Goal: Find specific page/section: Find specific page/section

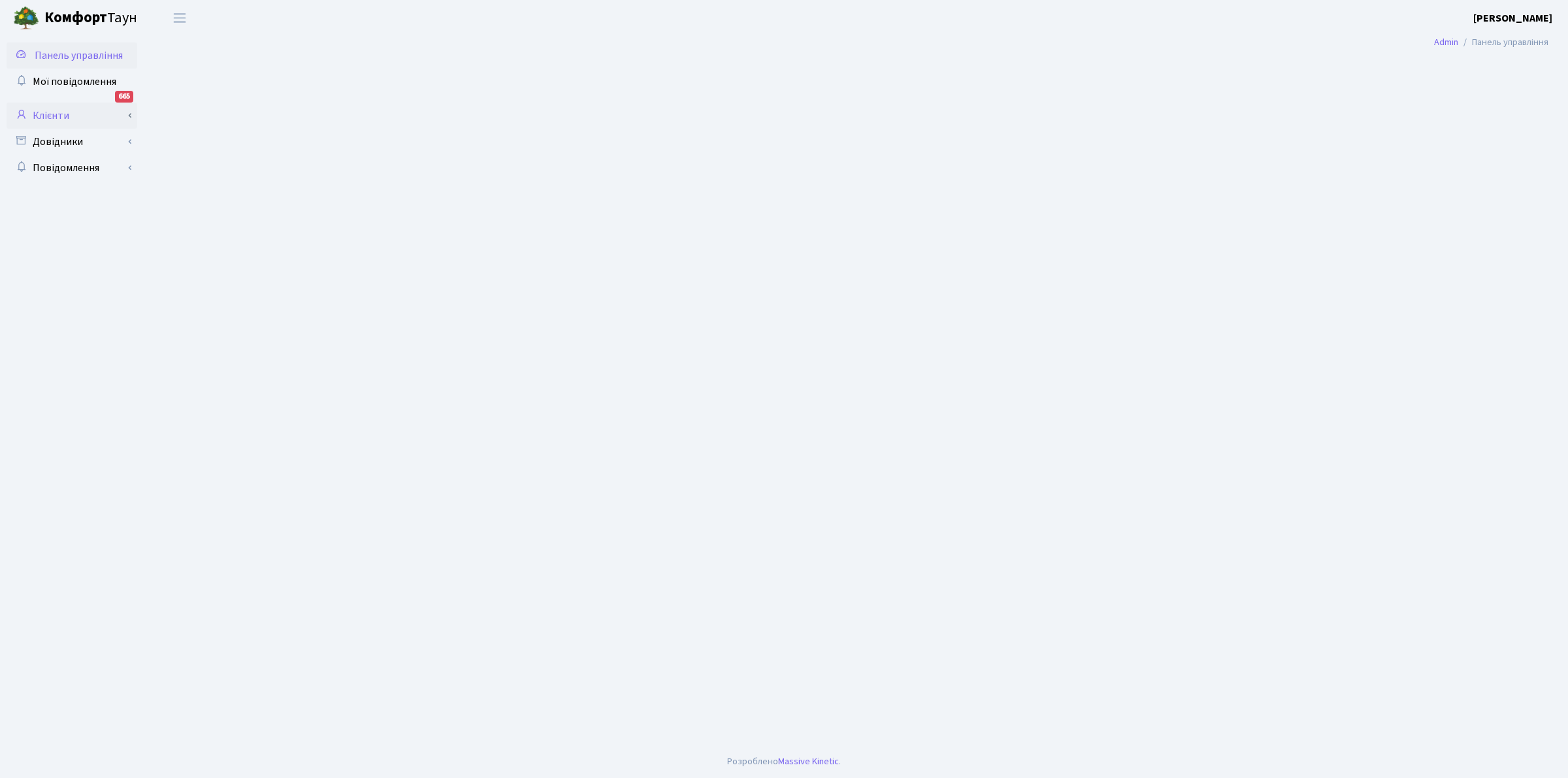
click at [47, 114] on link "Клієнти" at bounding box center [72, 115] width 130 height 26
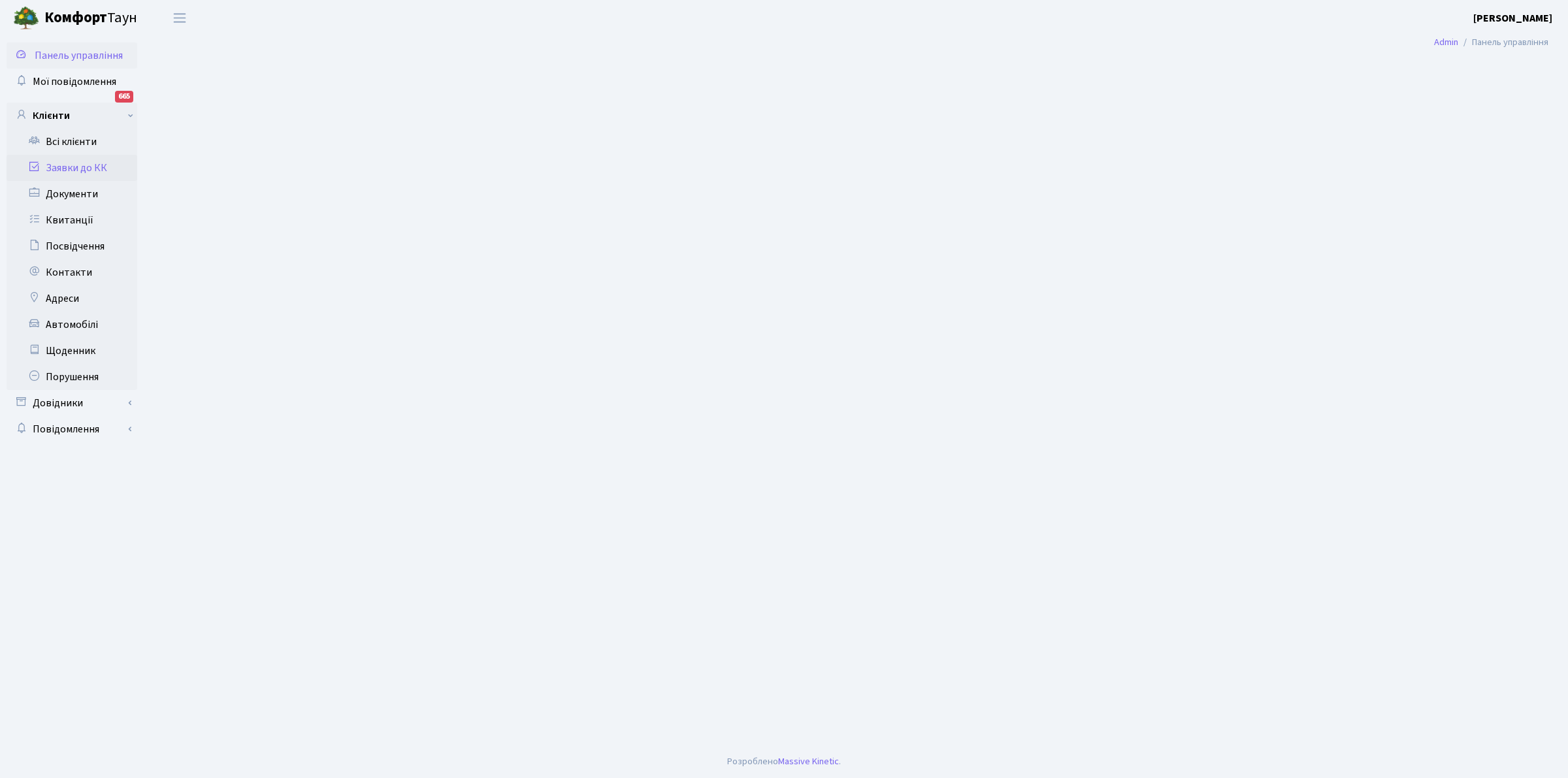
click at [70, 163] on link "Заявки до КК" at bounding box center [72, 167] width 130 height 26
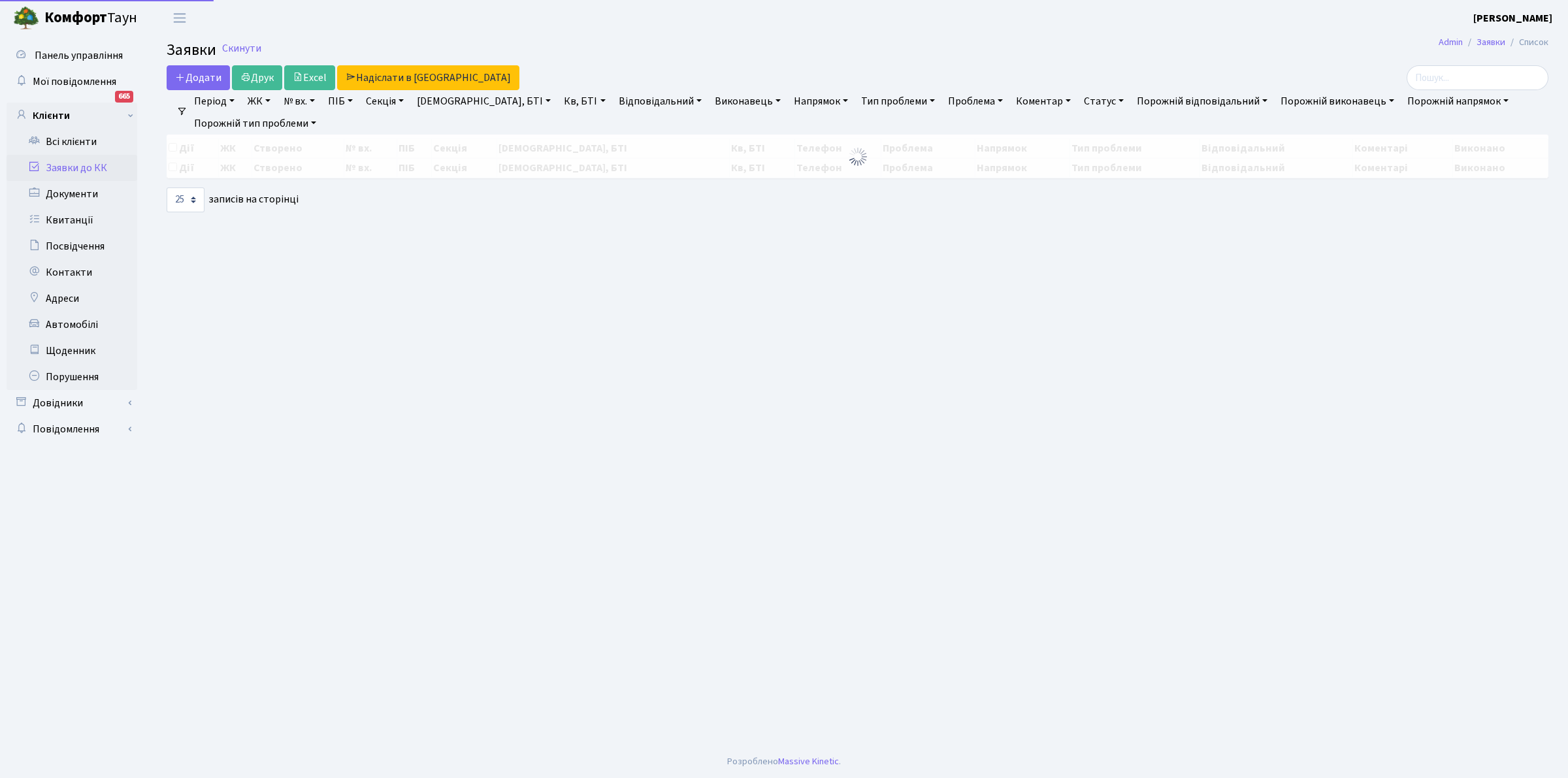
select select "25"
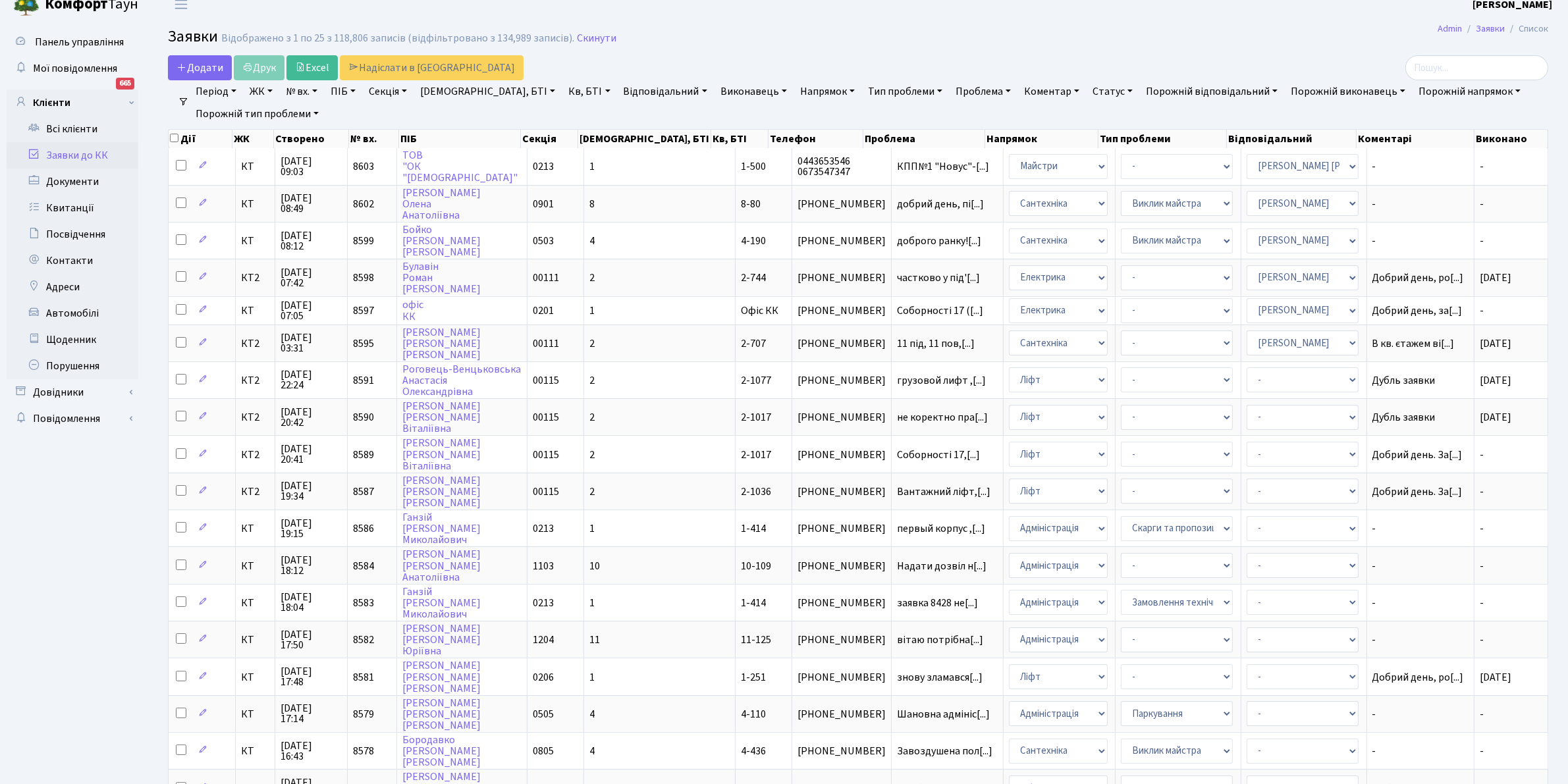
scroll to position [10, 0]
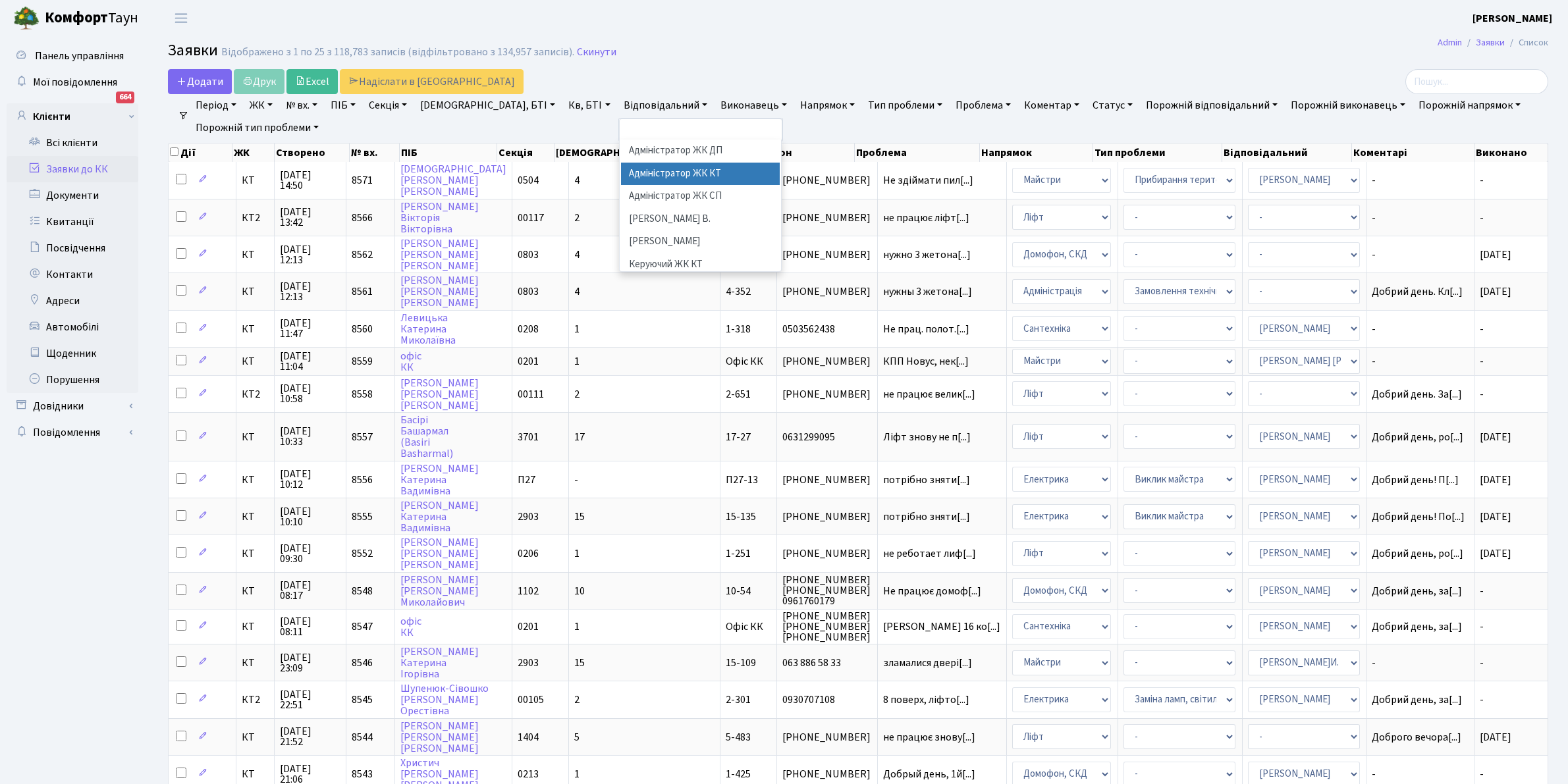
select select
select select "25"
click at [720, 60] on h2 "Заявки Відображено з 1 по 25 з 118,783 записів (відфільтровано з 134,957 записі…" at bounding box center [858, 53] width 1380 height 22
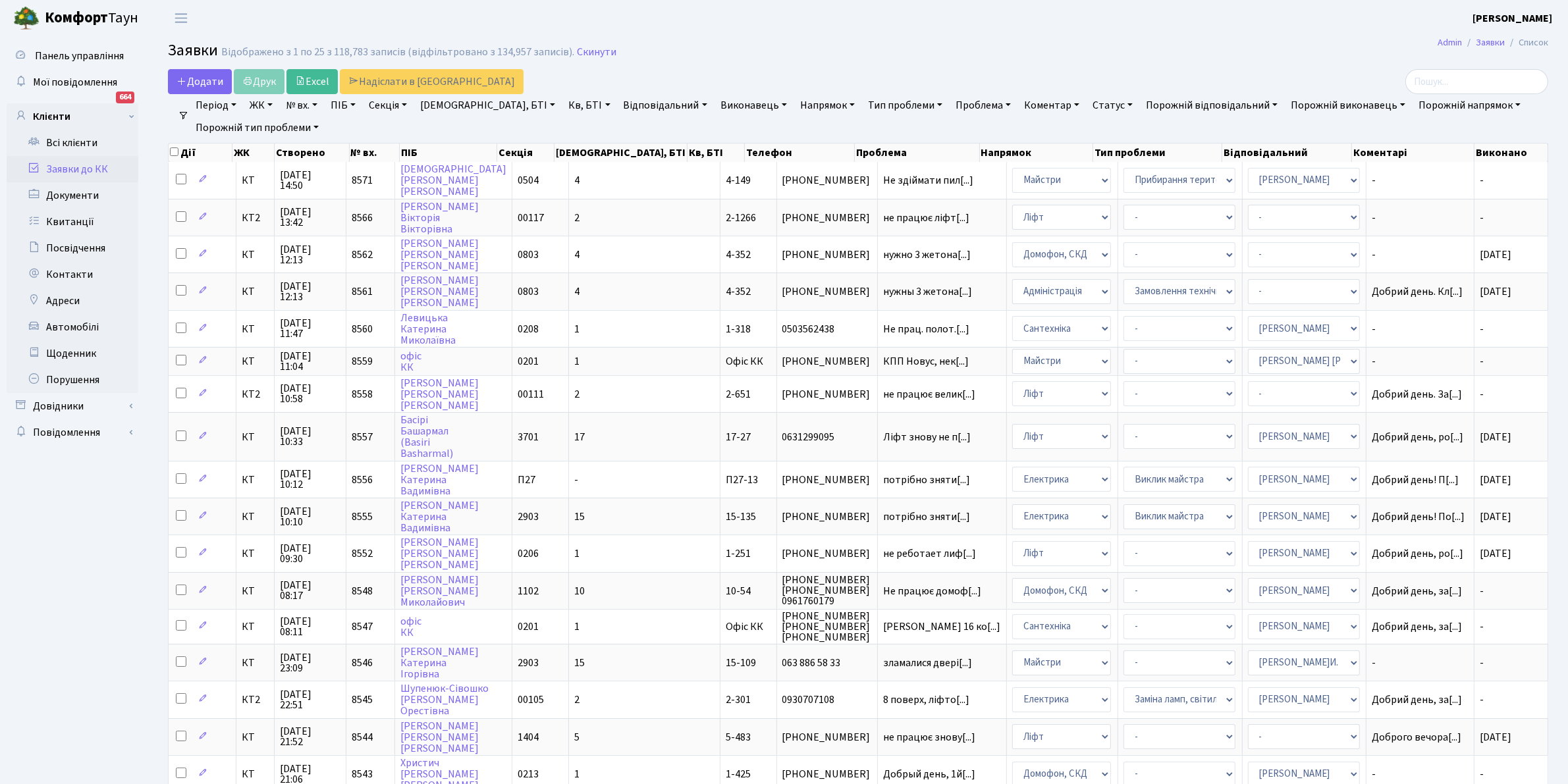
click at [622, 101] on link "Відповідальний" at bounding box center [665, 105] width 94 height 22
click at [657, 158] on li "[PERSON_NAME]" at bounding box center [700, 166] width 159 height 23
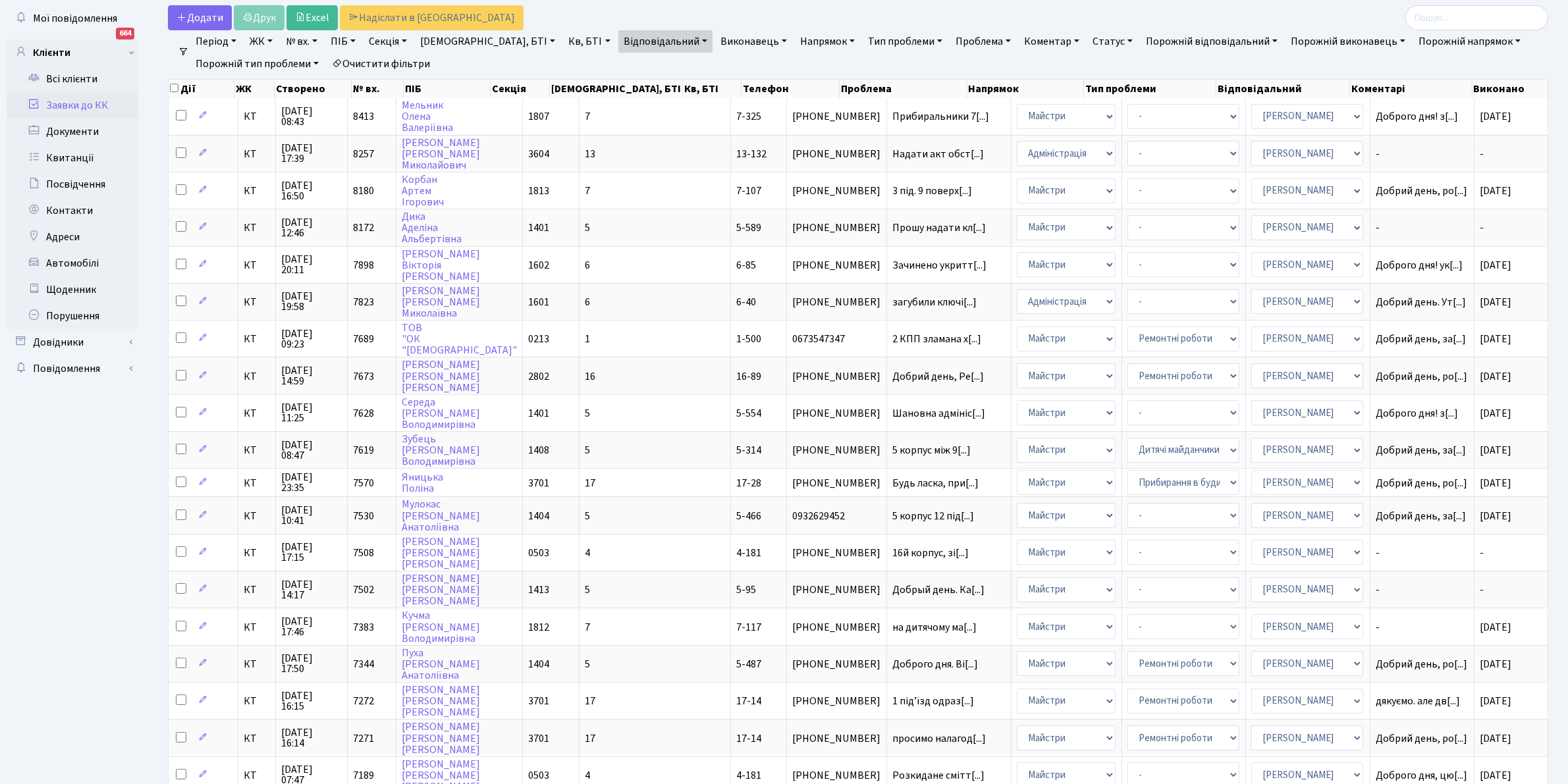
scroll to position [70, 0]
